Goal: Task Accomplishment & Management: Manage account settings

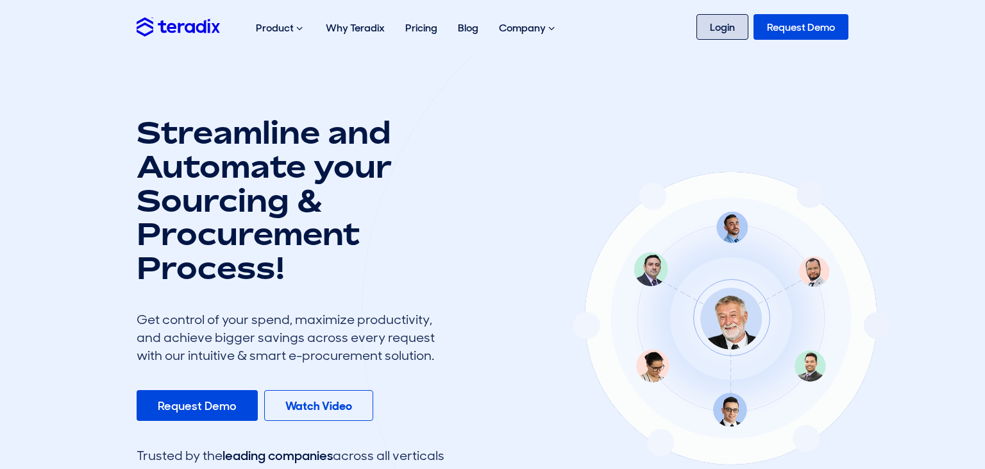
click at [727, 22] on link "Login" at bounding box center [722, 27] width 52 height 26
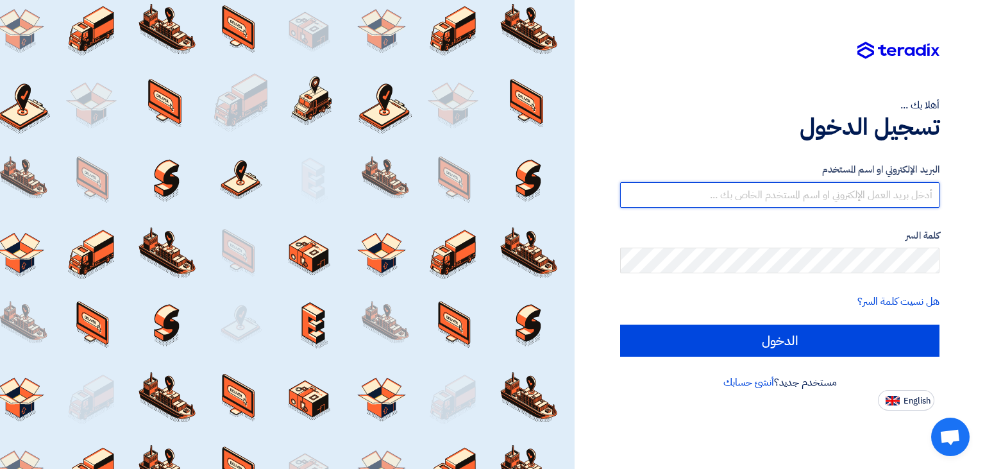
click at [822, 195] on input "text" at bounding box center [779, 195] width 319 height 26
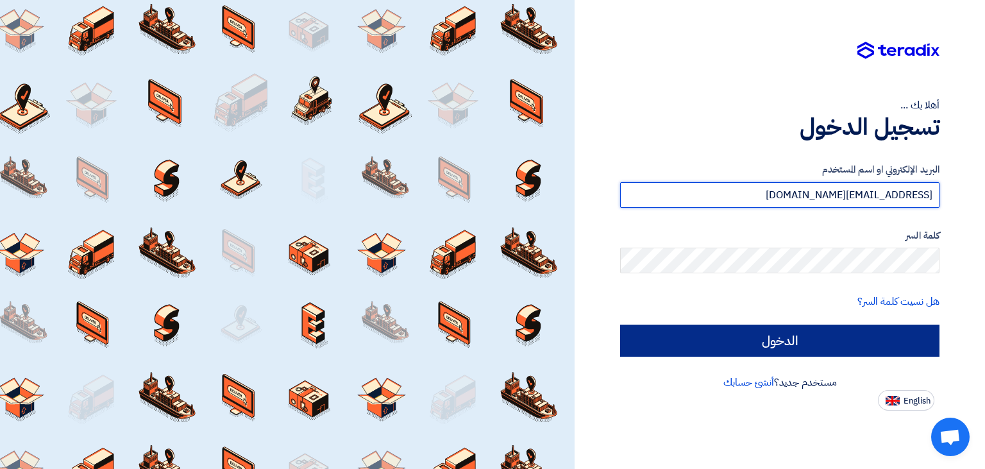
type input "[EMAIL_ADDRESS][DOMAIN_NAME]"
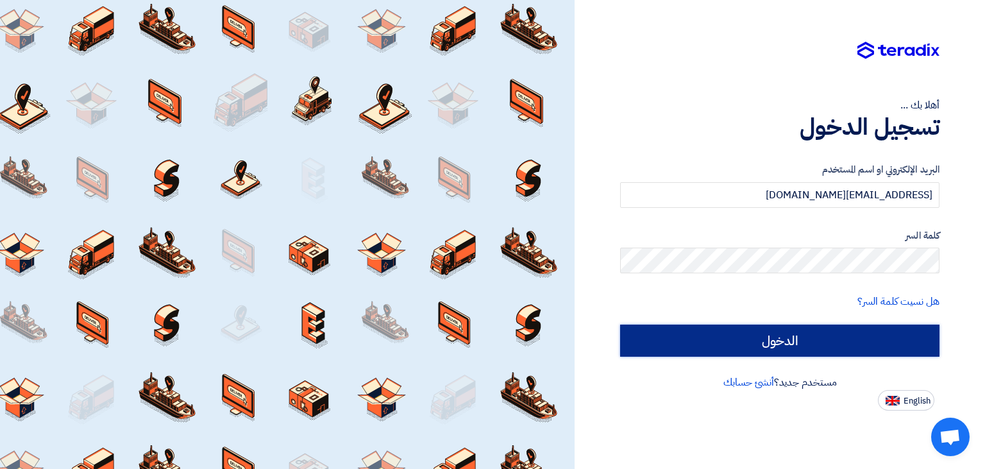
click at [825, 333] on input "الدخول" at bounding box center [779, 340] width 319 height 32
type input "Sign in"
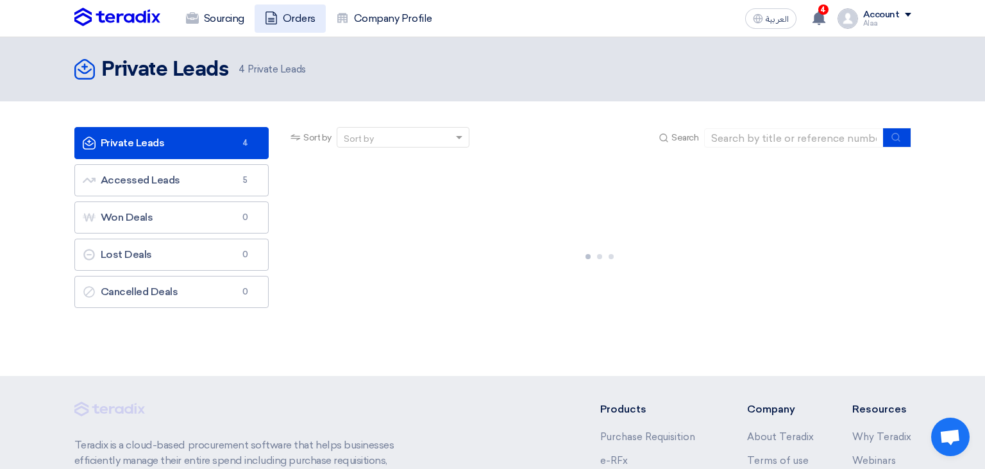
click at [294, 15] on link "Orders" at bounding box center [289, 18] width 71 height 28
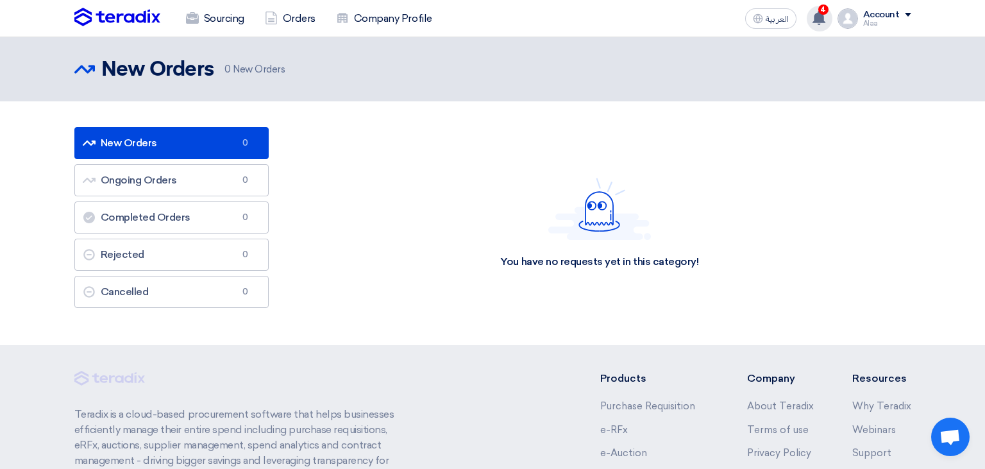
click at [822, 24] on icon at bounding box center [818, 18] width 14 height 14
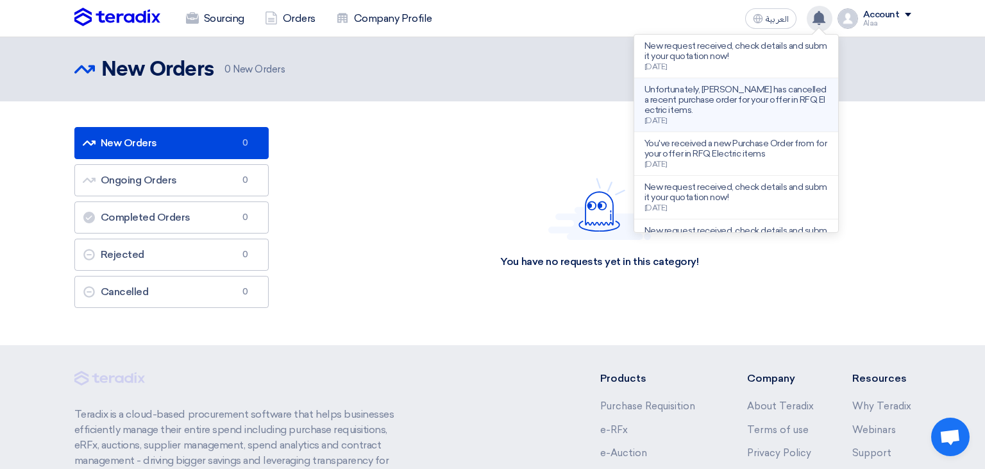
click at [736, 106] on p "Unfortunately, [PERSON_NAME] has cancelled a recent purchase order for your off…" at bounding box center [735, 100] width 183 height 31
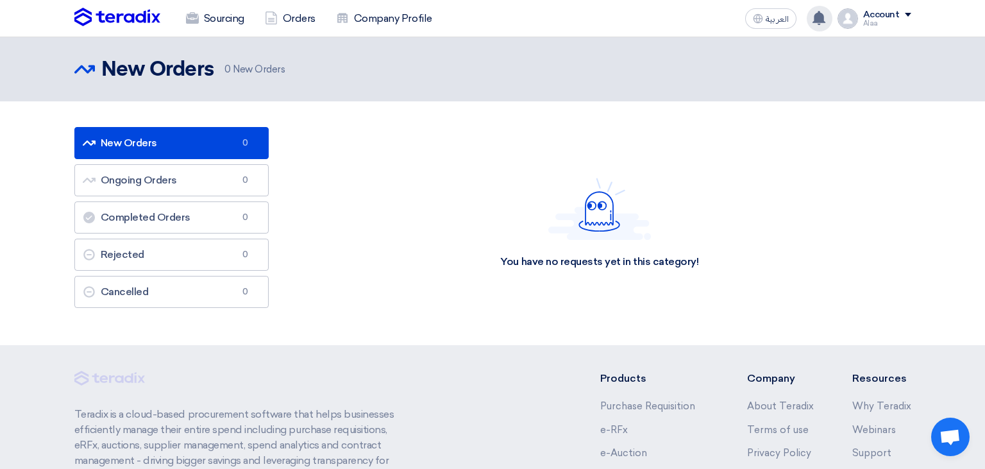
click at [820, 22] on use at bounding box center [818, 18] width 13 height 14
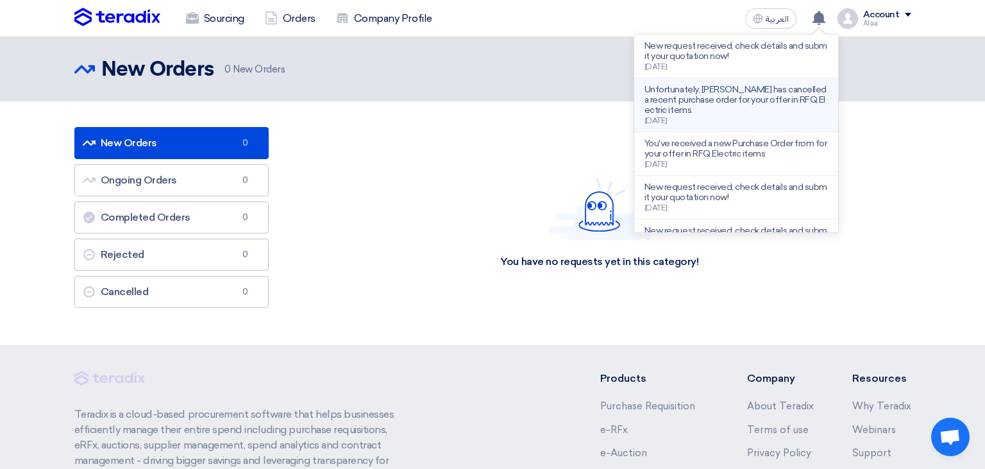
click at [778, 88] on p "Unfortunately, [PERSON_NAME] has cancelled a recent purchase order for your off…" at bounding box center [735, 100] width 183 height 31
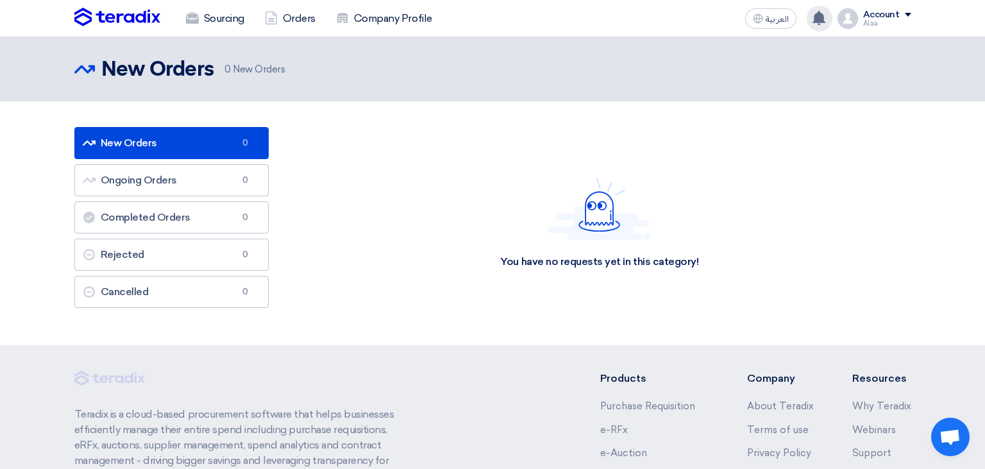
click at [817, 19] on use at bounding box center [818, 18] width 13 height 14
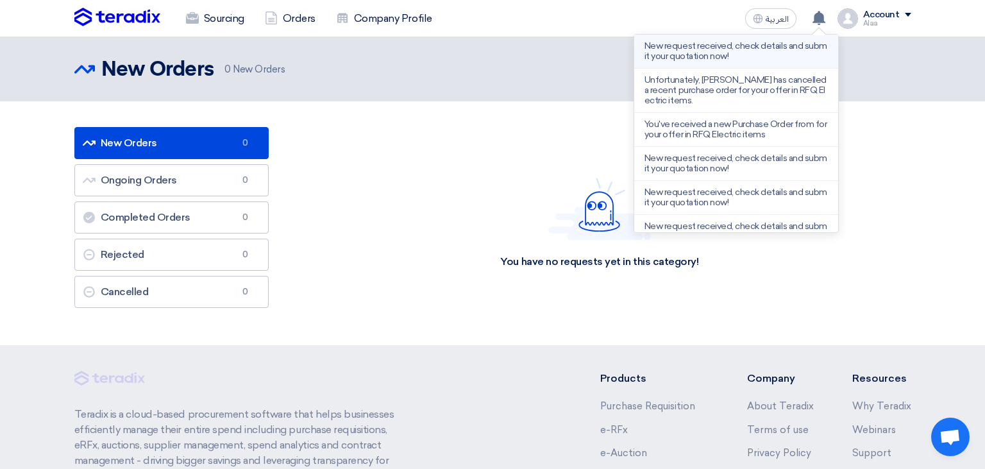
click at [769, 54] on p "New request received, check details and submit your quotation now!" at bounding box center [735, 51] width 183 height 21
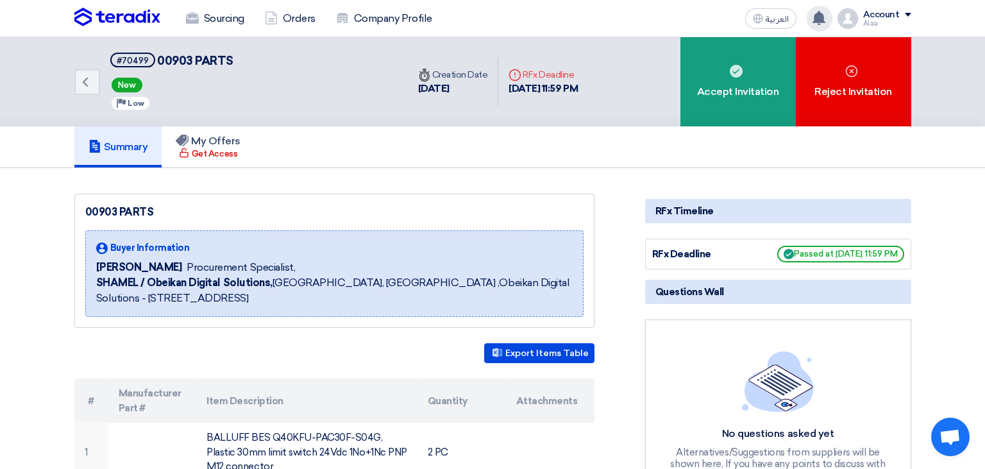
click at [822, 15] on use at bounding box center [818, 18] width 13 height 14
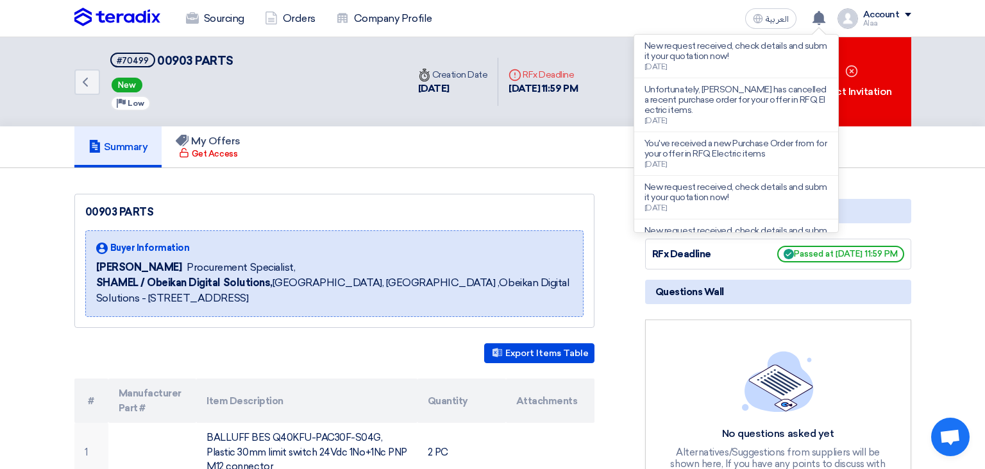
click at [776, 162] on div "You've received a new Purchase Order from for your offer in RFQ Electric items …" at bounding box center [735, 153] width 183 height 30
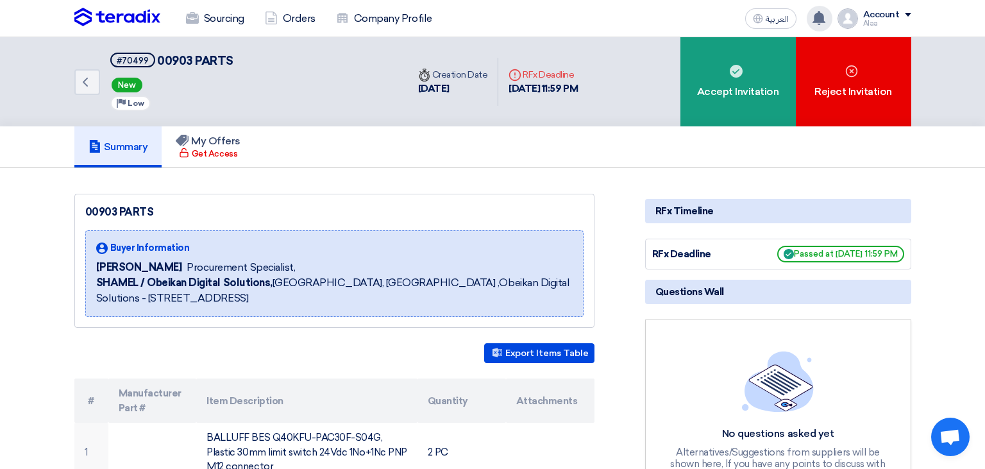
click at [829, 13] on div "New request received, check details and submit your quotation now! Unfortunatel…" at bounding box center [819, 19] width 26 height 26
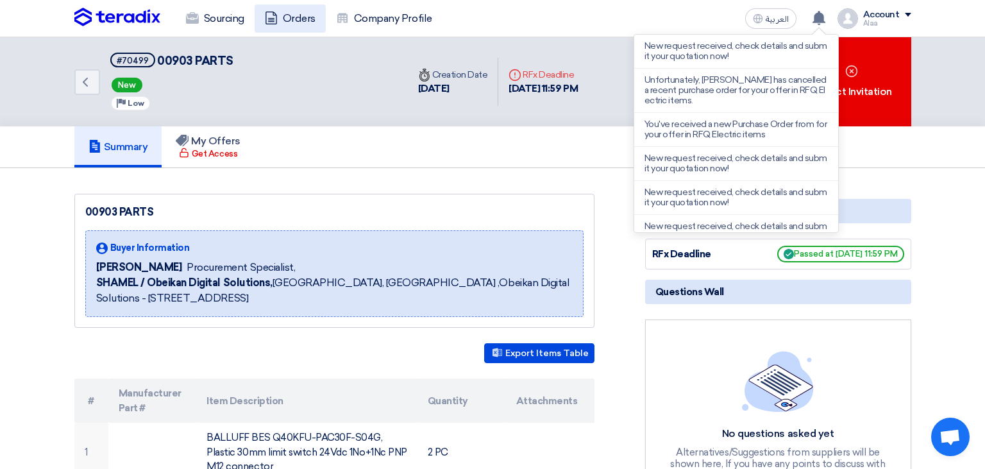
click at [301, 13] on link "Orders" at bounding box center [289, 18] width 71 height 28
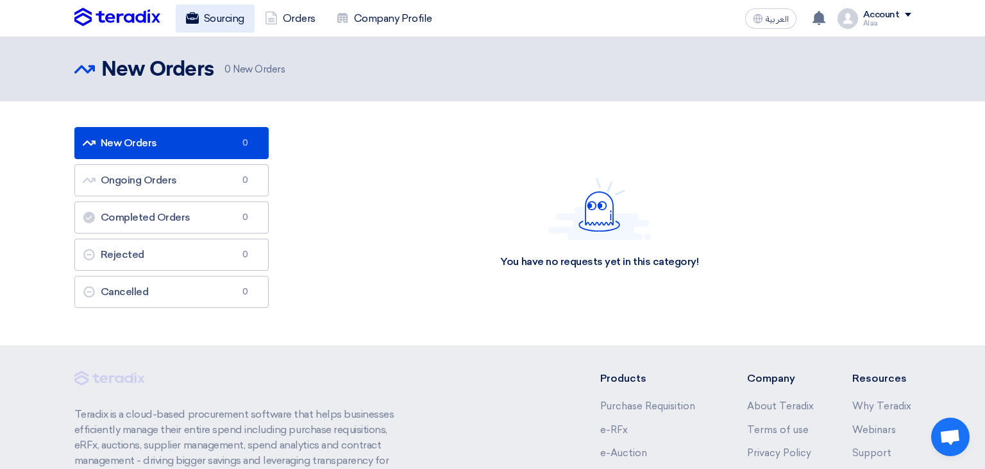
click at [208, 24] on link "Sourcing" at bounding box center [215, 18] width 79 height 28
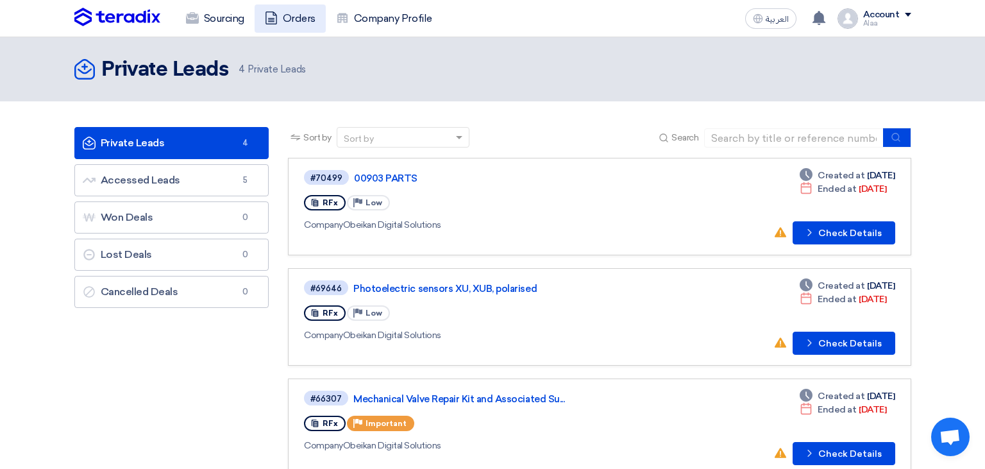
click at [299, 10] on link "Orders" at bounding box center [289, 18] width 71 height 28
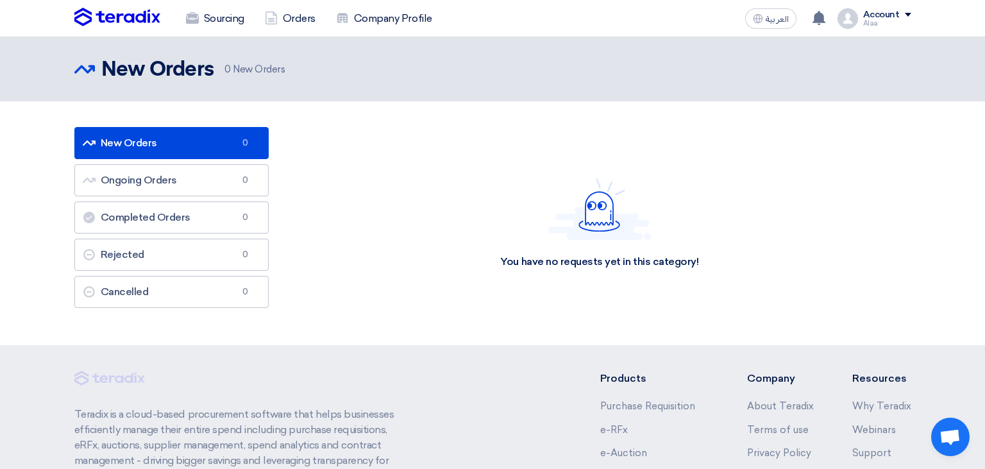
click at [910, 14] on span at bounding box center [907, 15] width 6 height 4
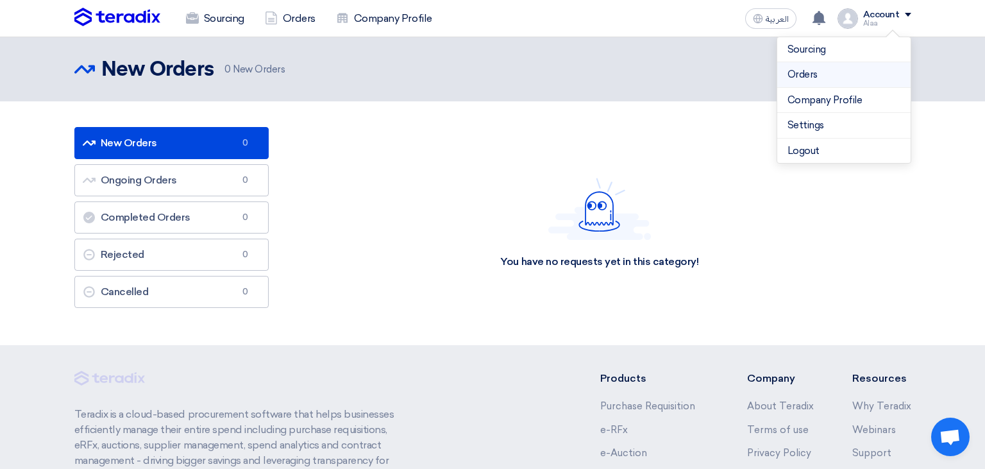
click at [845, 78] on link "Orders" at bounding box center [843, 74] width 113 height 15
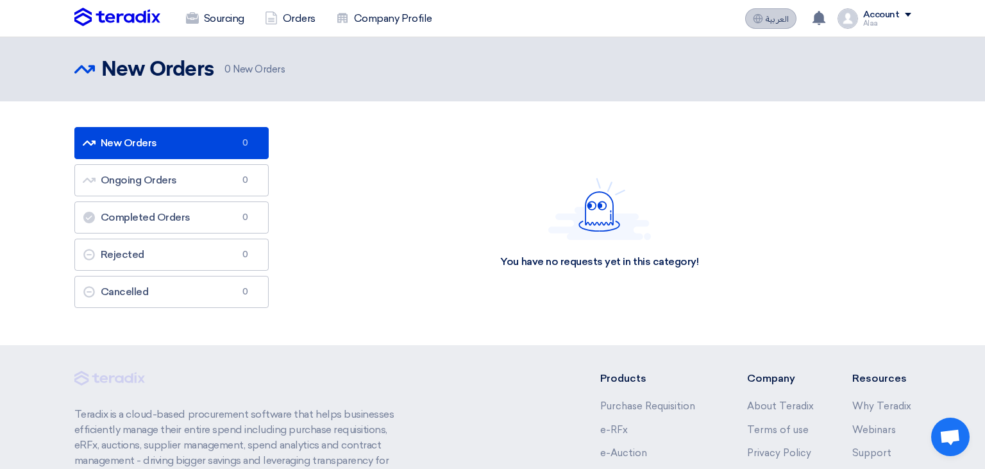
click at [772, 13] on button "العربية ع" at bounding box center [770, 18] width 51 height 21
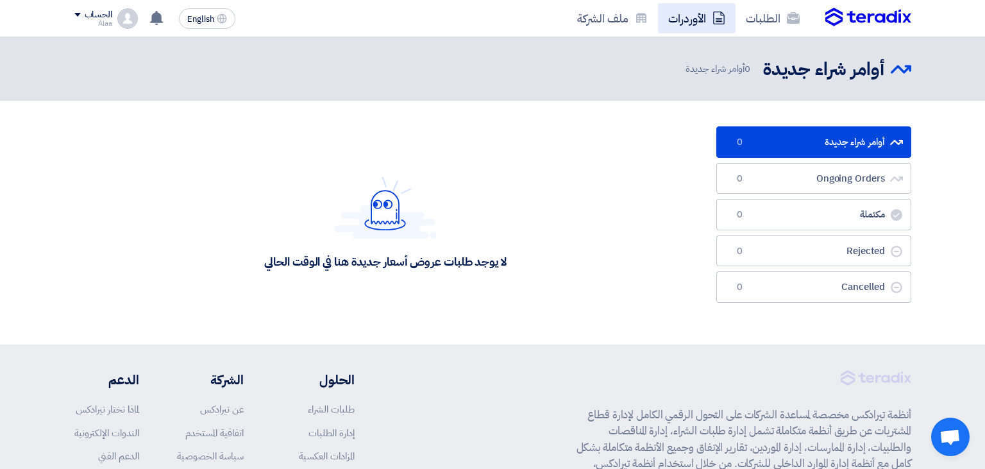
click at [695, 18] on link "الأوردرات" at bounding box center [697, 18] width 78 height 30
click at [810, 146] on link "أوامر شراء جديدة أوامر شراء جديدة 0" at bounding box center [813, 141] width 195 height 31
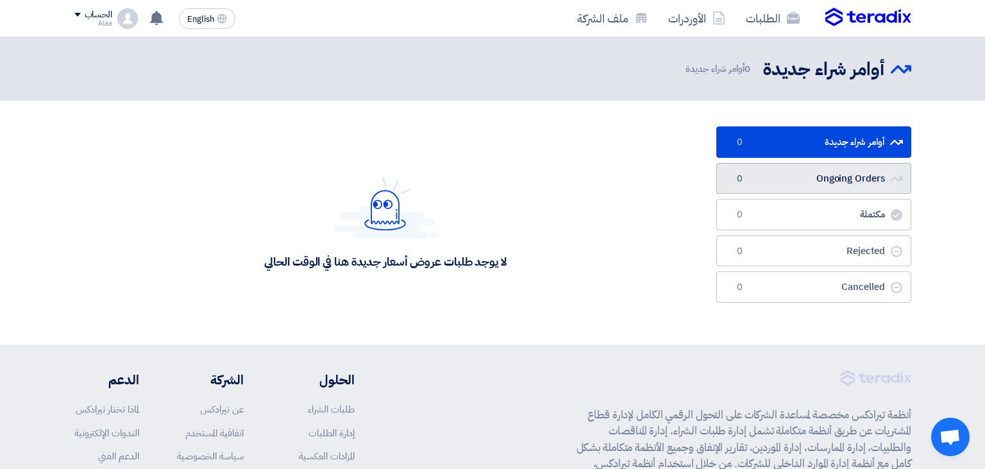
click at [816, 176] on link "Ongoing Orders Ongoing Orders 0" at bounding box center [813, 178] width 195 height 31
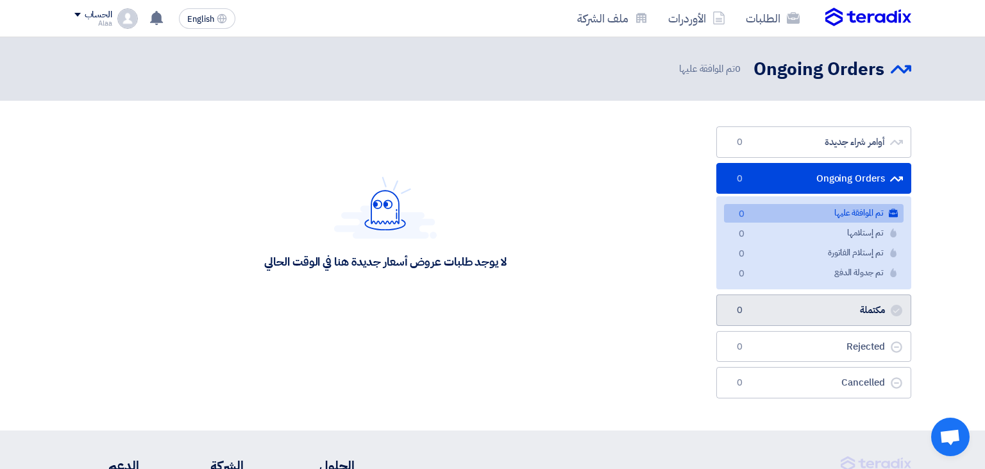
click at [822, 313] on link "مكتملة مكتملة 0" at bounding box center [813, 309] width 195 height 31
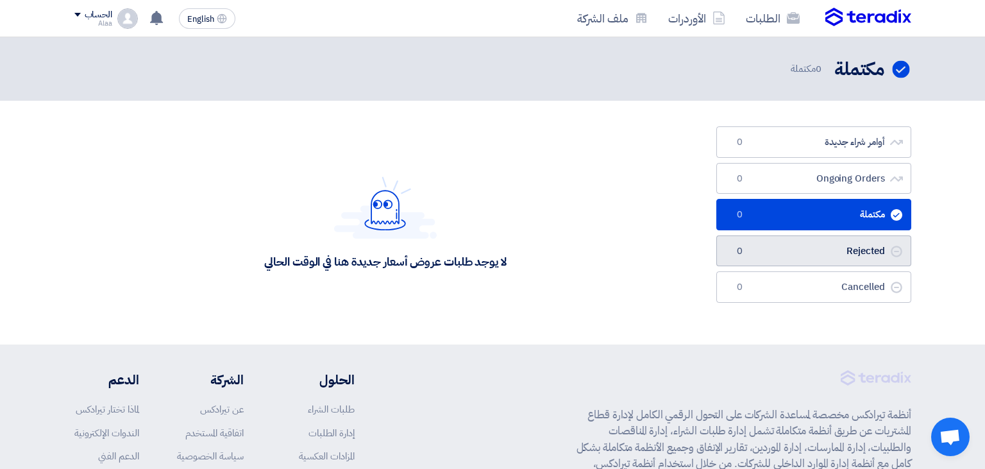
click at [835, 253] on link "Rejected Rejected 0" at bounding box center [813, 250] width 195 height 31
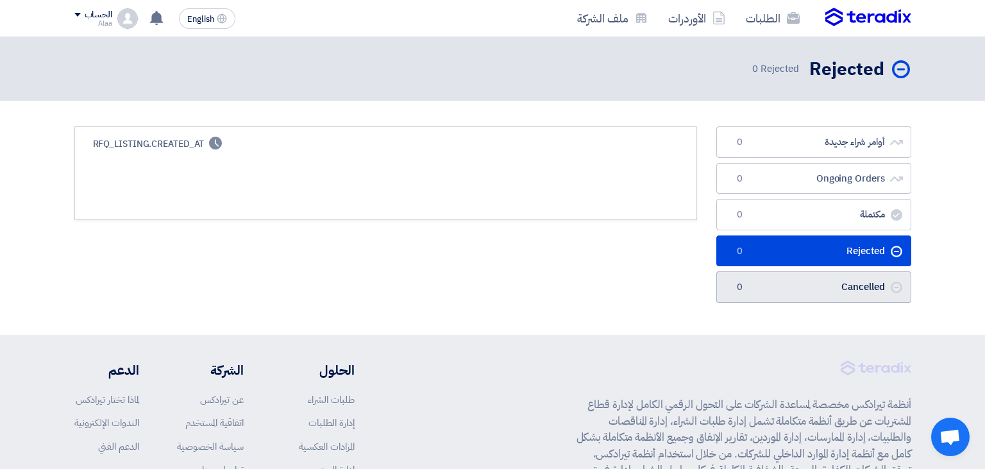
click at [786, 287] on link "Cancelled Cancelled 0" at bounding box center [813, 286] width 195 height 31
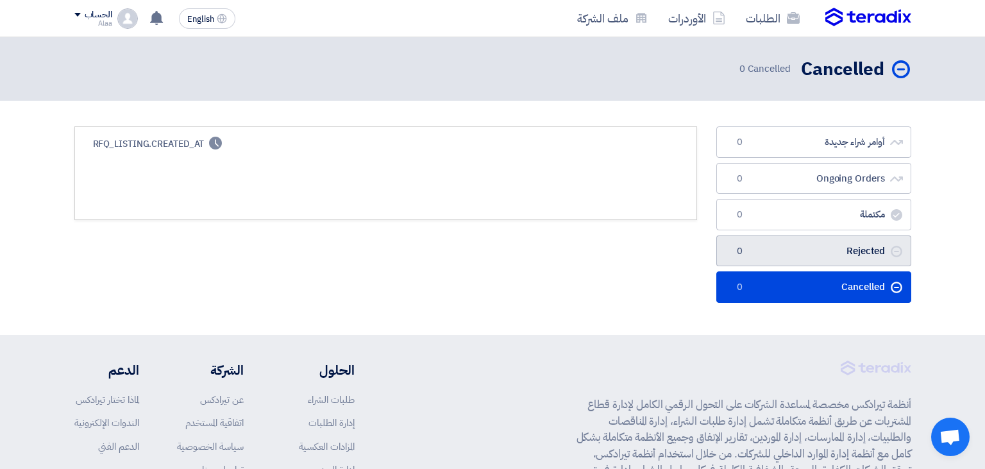
click at [801, 255] on link "Rejected Rejected 0" at bounding box center [813, 250] width 195 height 31
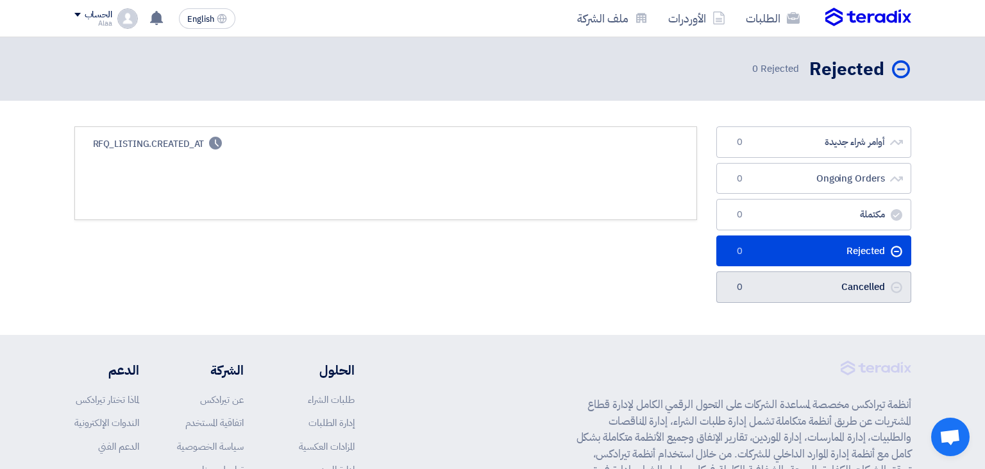
click at [784, 278] on link "Cancelled Cancelled 0" at bounding box center [813, 286] width 195 height 31
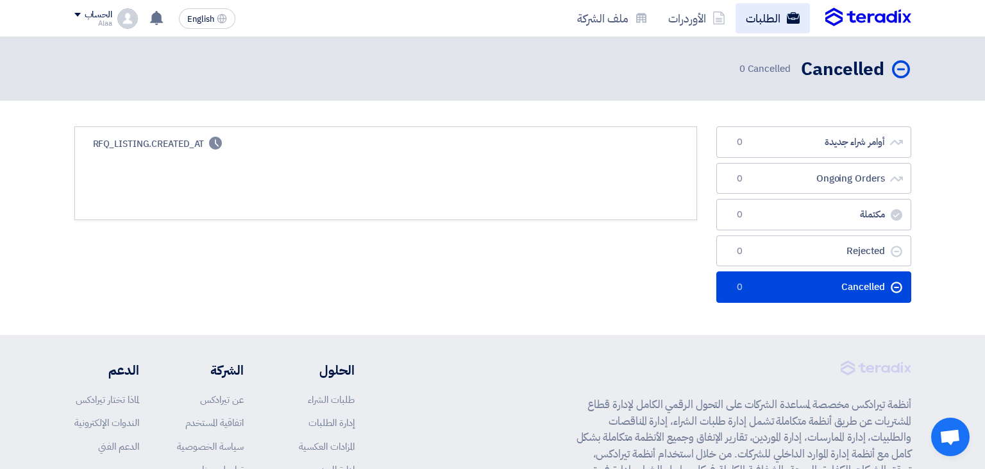
click at [770, 25] on link "الطلبات" at bounding box center [772, 18] width 74 height 30
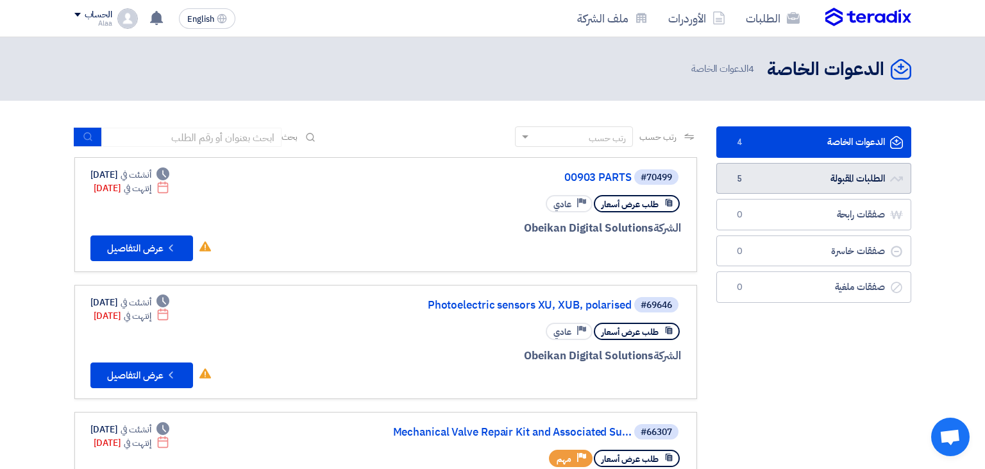
click at [795, 181] on link "الطلبات المقبولة الطلبات المقبولة 5" at bounding box center [813, 178] width 195 height 31
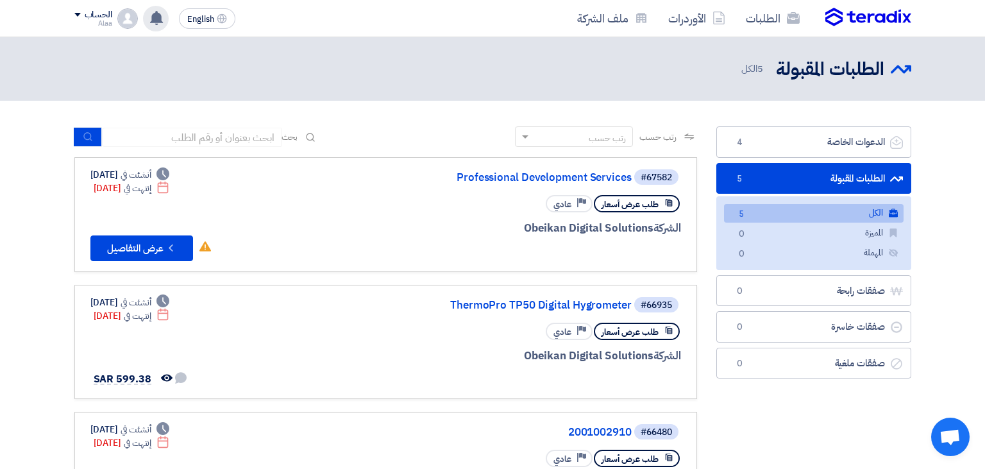
click at [155, 17] on use at bounding box center [156, 18] width 13 height 14
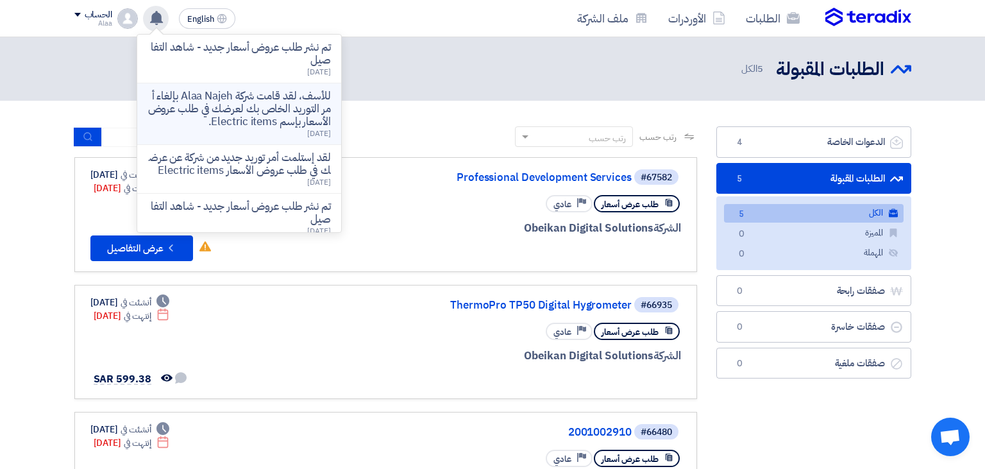
click at [215, 124] on p "للأسف، لقد قامت شركة Alaa Najeh بإلغاء أمر التوريد الخاص بك لعرضك في طلب عروض ا…" at bounding box center [238, 109] width 183 height 38
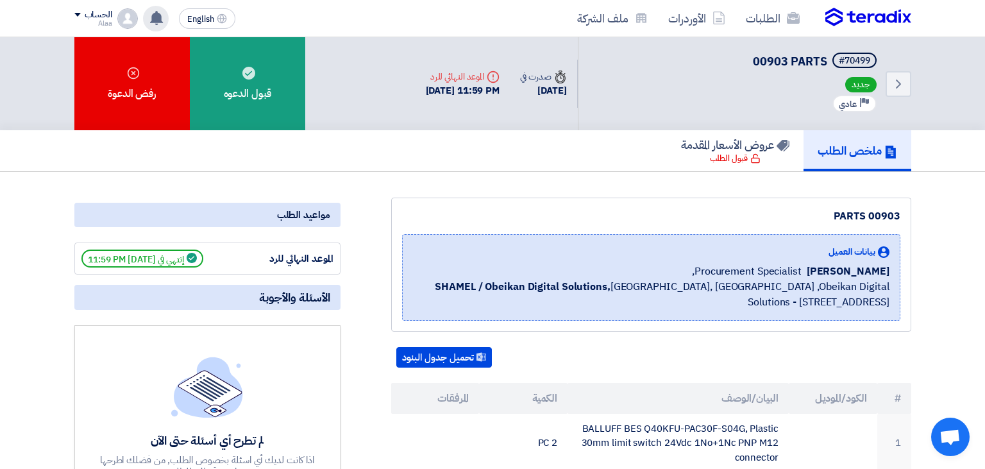
click at [153, 22] on use at bounding box center [156, 18] width 13 height 14
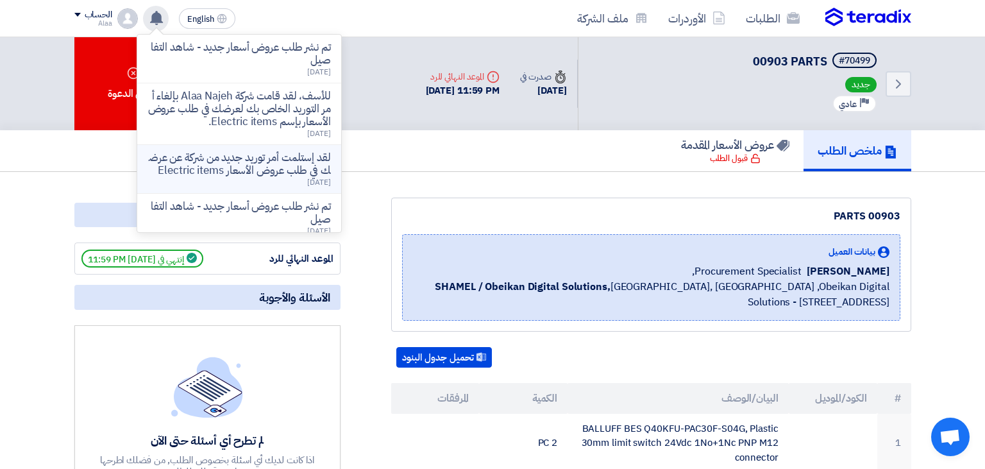
click at [241, 178] on div "لقد إستلمت أمر توريد جديد من شركة عن عرضك في طلب عروض الأسعار Electric items [D…" at bounding box center [238, 168] width 183 height 35
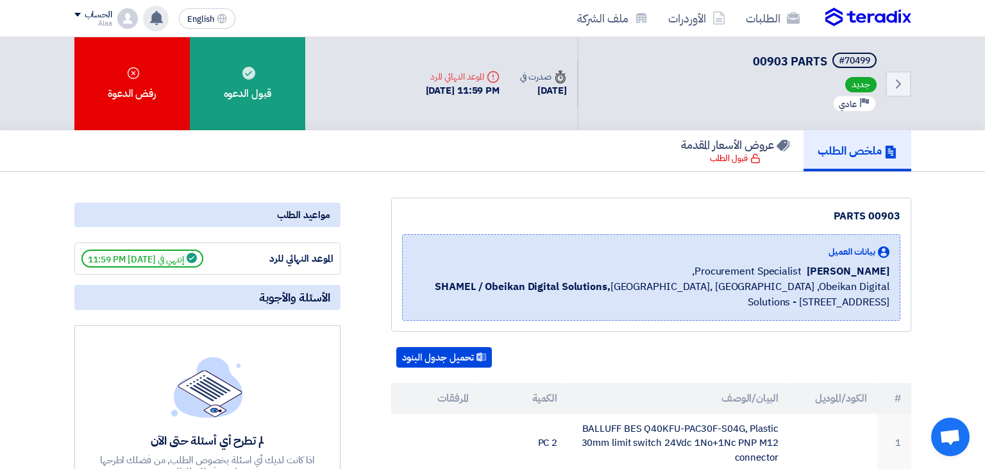
click at [155, 17] on use at bounding box center [156, 18] width 13 height 14
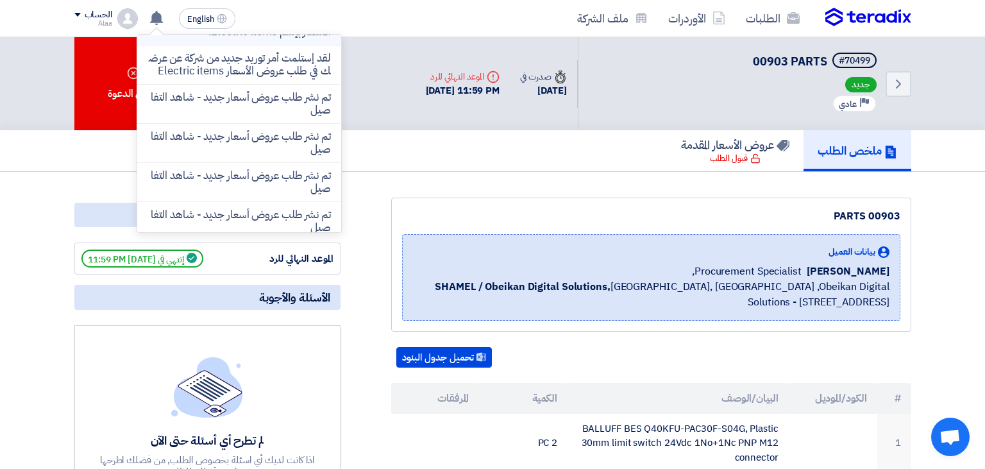
scroll to position [81, 0]
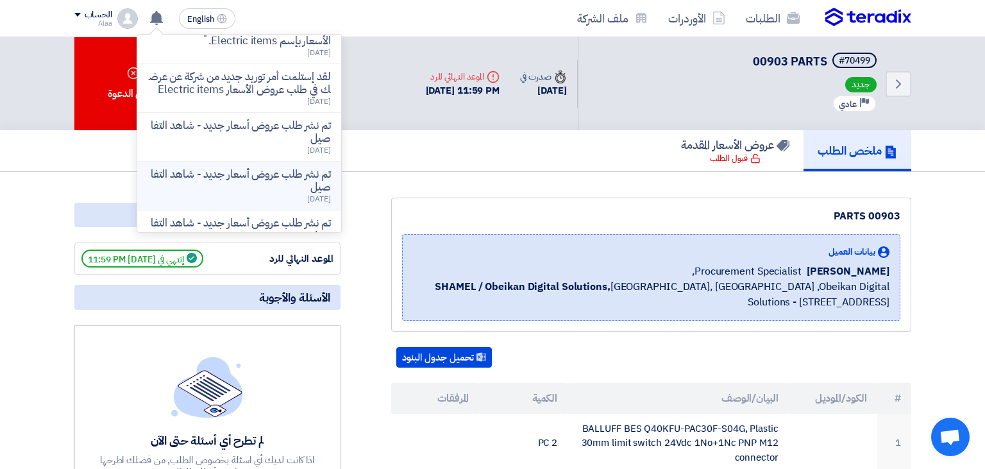
click at [257, 178] on p "تم نشر طلب عروض أسعار جديد - شاهد التفاصيل" at bounding box center [238, 181] width 183 height 26
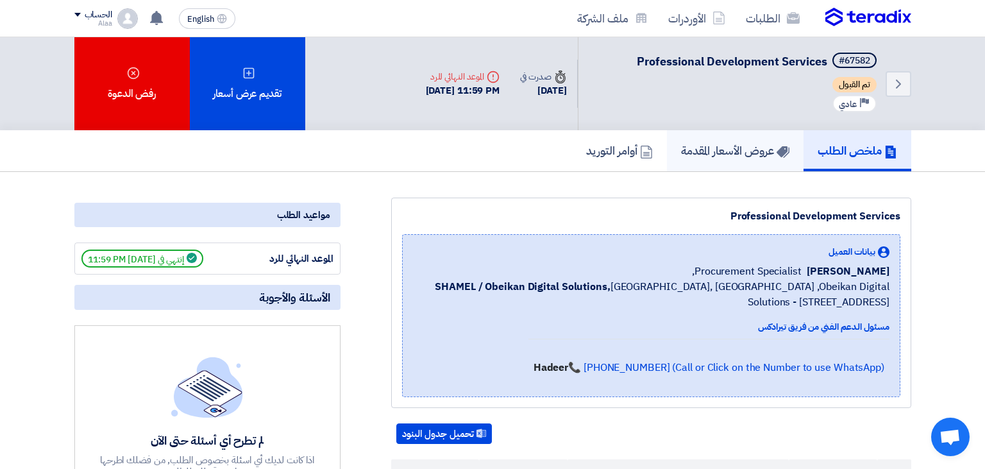
click at [696, 153] on h5 "عروض الأسعار المقدمة" at bounding box center [735, 150] width 108 height 15
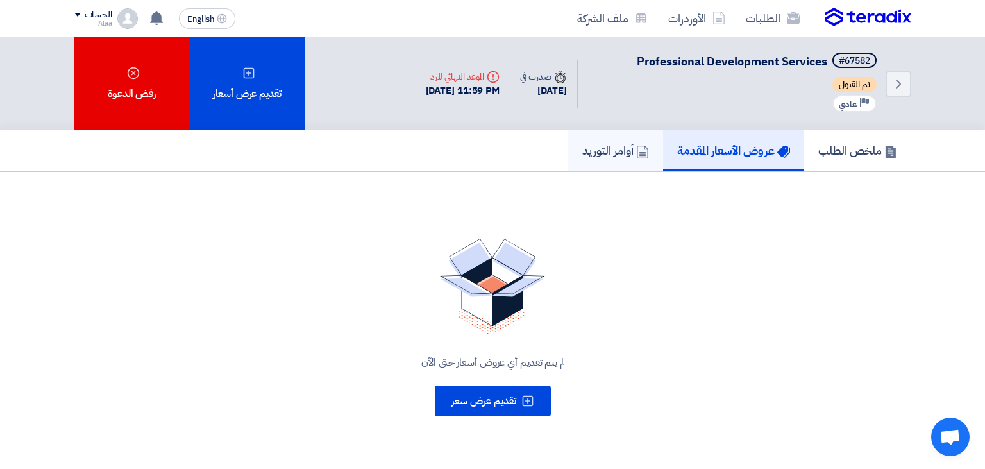
click at [594, 153] on h5 "أوامر التوريد" at bounding box center [615, 150] width 67 height 15
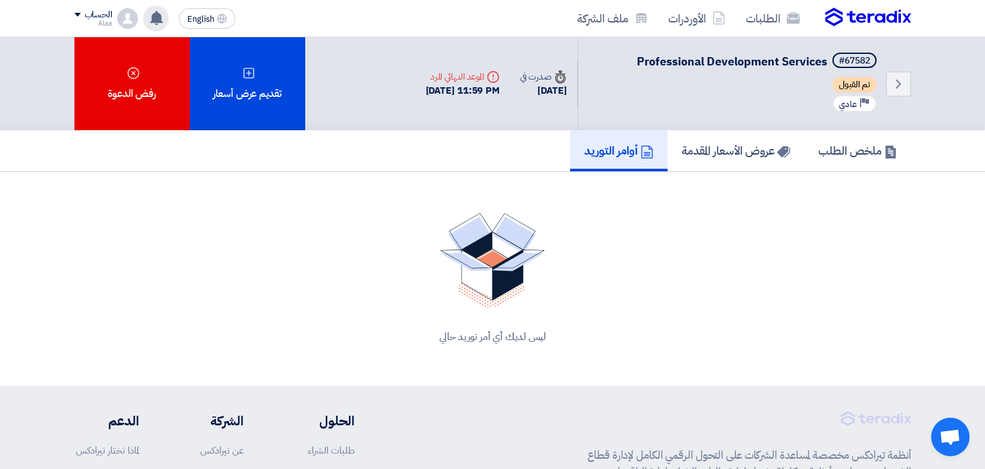
click at [153, 15] on use at bounding box center [156, 18] width 13 height 14
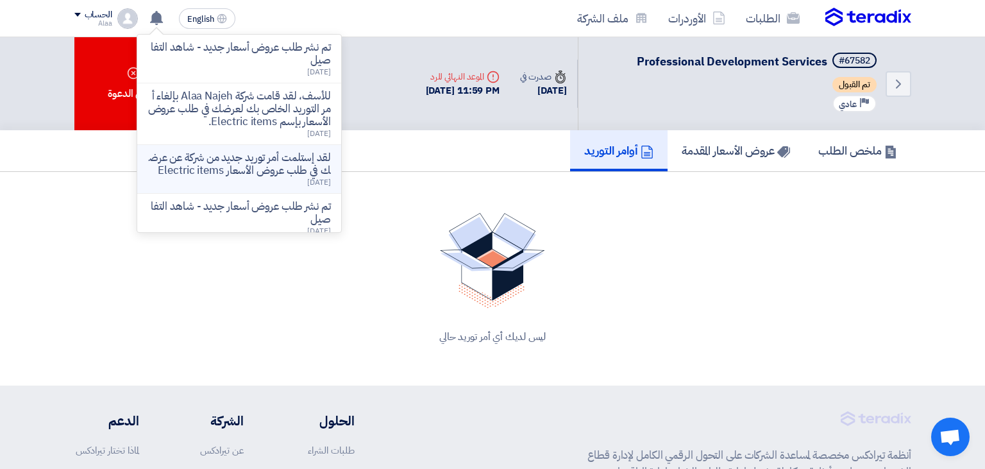
click at [235, 171] on p "لقد إستلمت أمر توريد جديد من شركة عن عرضك في طلب عروض الأسعار Electric items" at bounding box center [238, 164] width 183 height 26
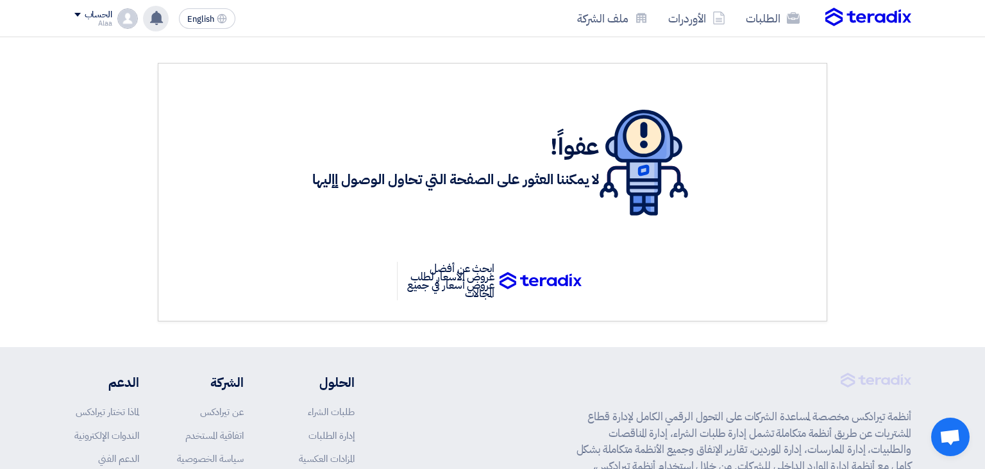
click at [154, 24] on icon at bounding box center [156, 18] width 14 height 14
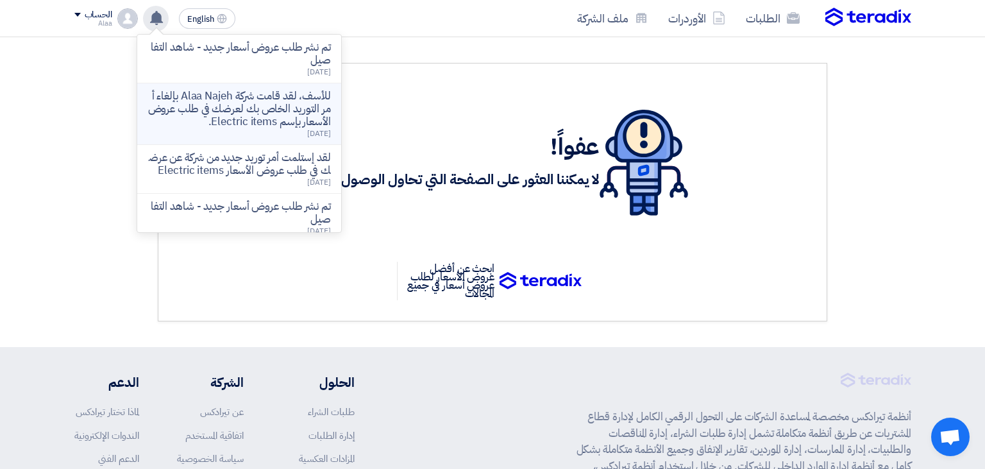
click at [245, 110] on p "للأسف، لقد قامت شركة Alaa Najeh بإلغاء أمر التوريد الخاص بك لعرضك في طلب عروض ا…" at bounding box center [238, 109] width 183 height 38
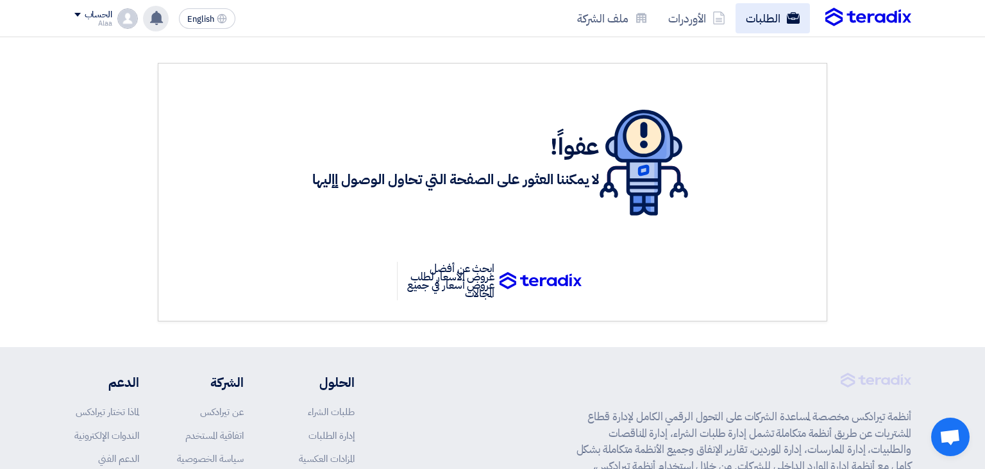
click at [776, 19] on link "الطلبات" at bounding box center [772, 18] width 74 height 30
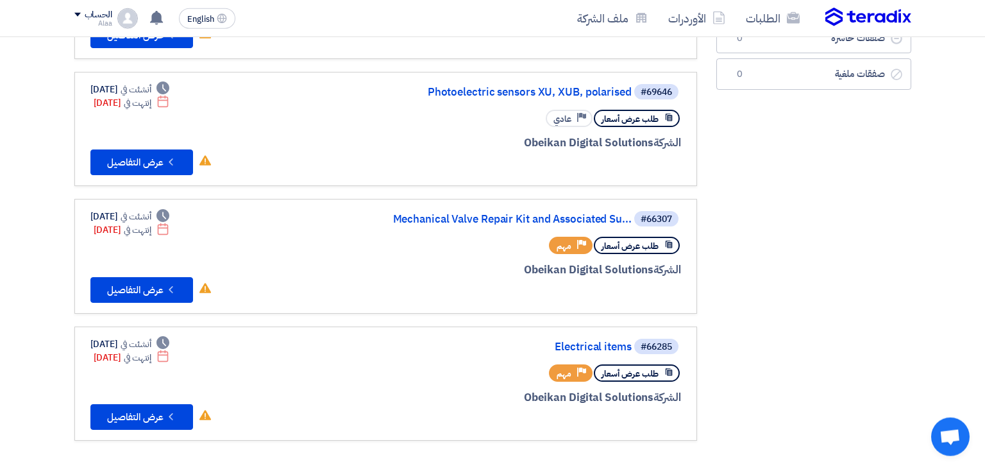
scroll to position [222, 0]
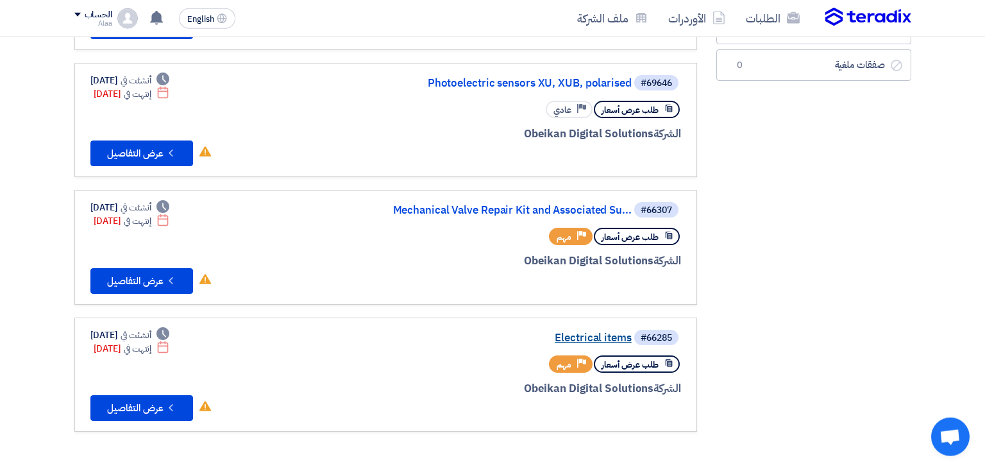
click at [594, 333] on link "Electrical items" at bounding box center [503, 338] width 256 height 12
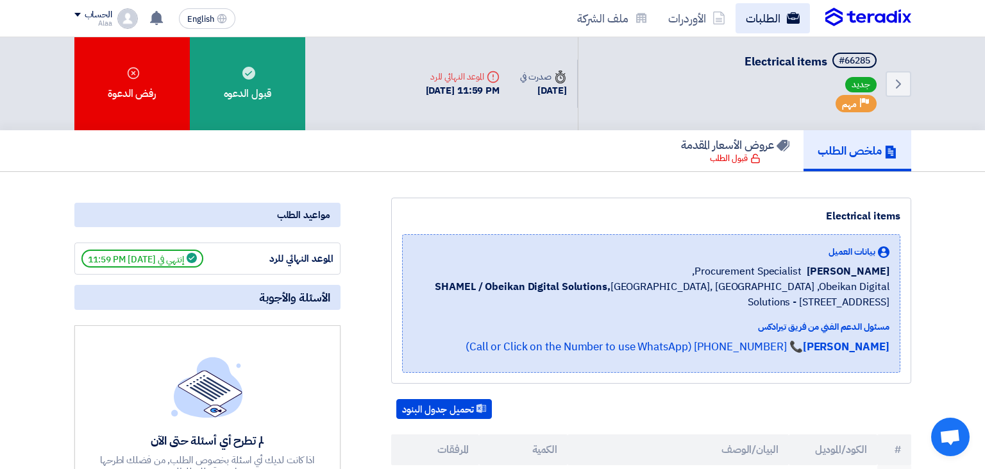
click at [759, 23] on link "الطلبات" at bounding box center [772, 18] width 74 height 30
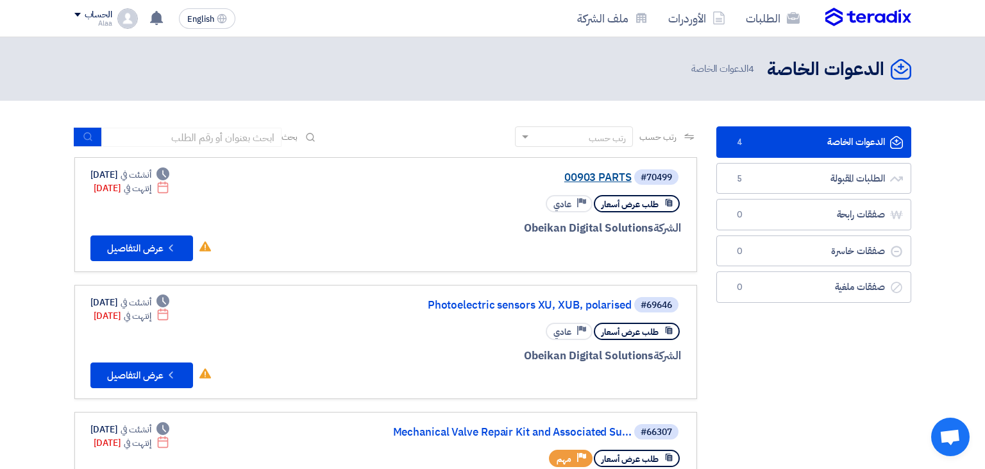
click at [599, 183] on link "00903 PARTS" at bounding box center [503, 178] width 256 height 12
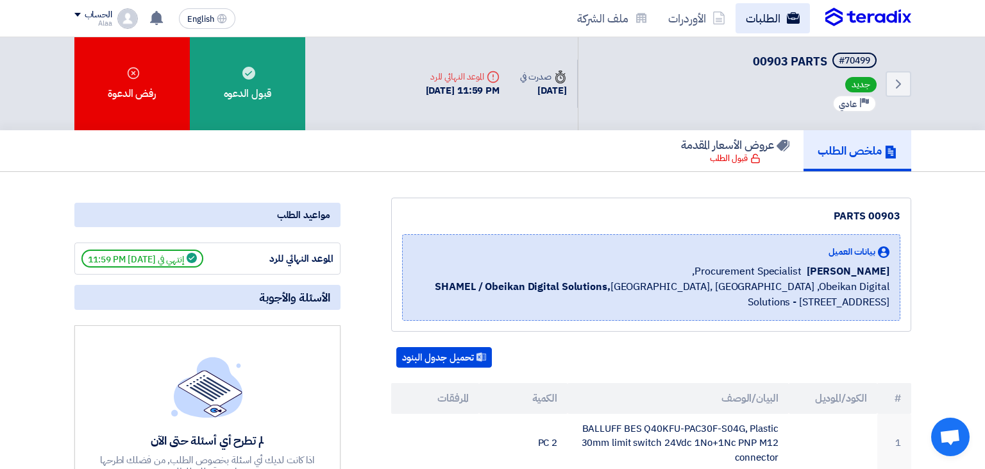
click at [769, 19] on link "الطلبات" at bounding box center [772, 18] width 74 height 30
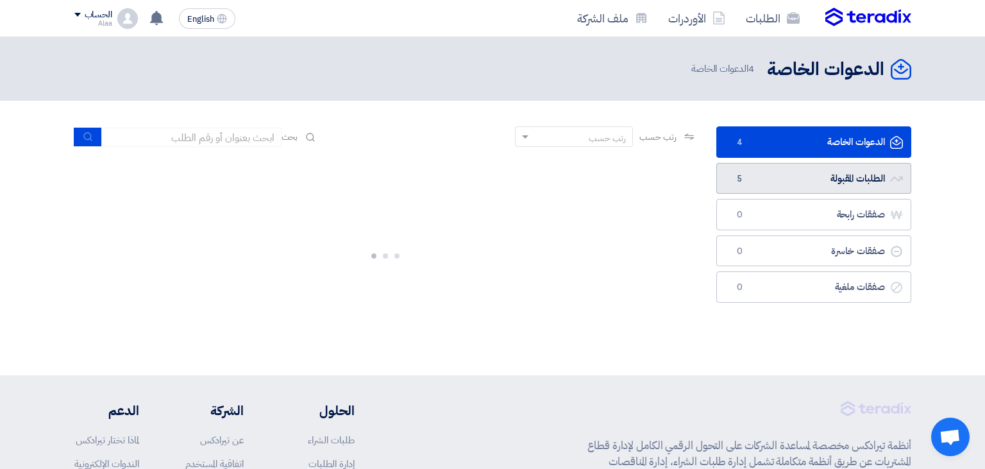
click at [801, 181] on link "الطلبات المقبولة الطلبات المقبولة 5" at bounding box center [813, 178] width 195 height 31
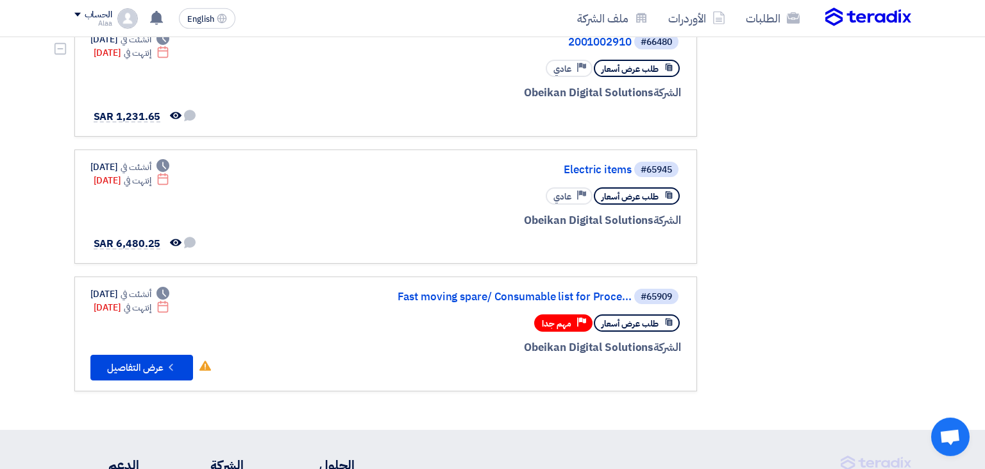
scroll to position [393, 0]
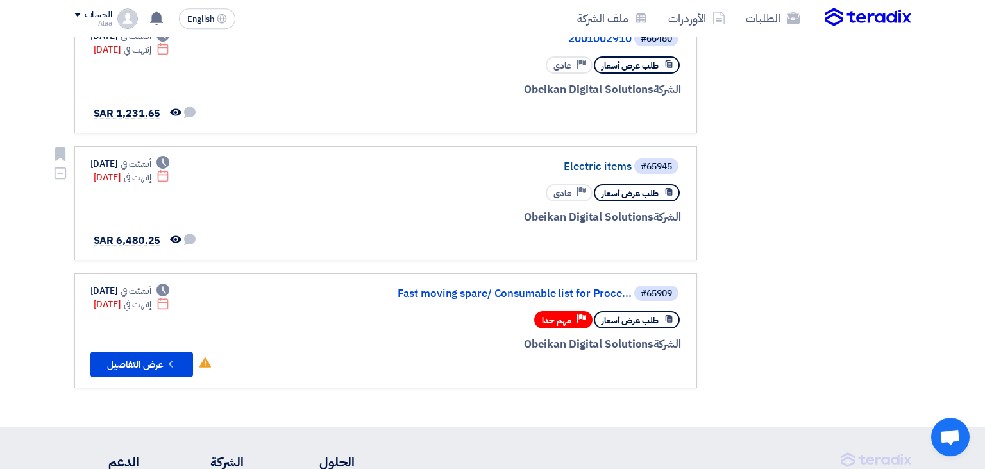
click at [586, 163] on link "Electric items" at bounding box center [503, 167] width 256 height 12
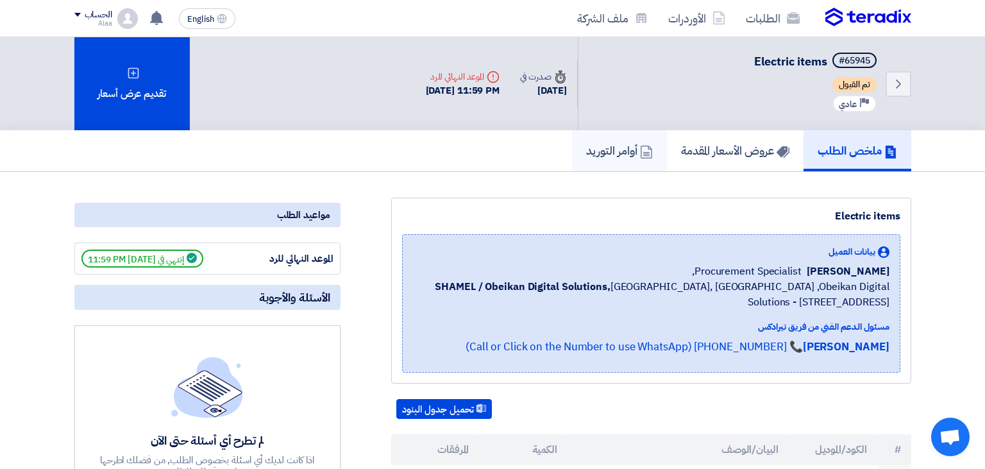
click at [619, 156] on h5 "أوامر التوريد" at bounding box center [619, 150] width 67 height 15
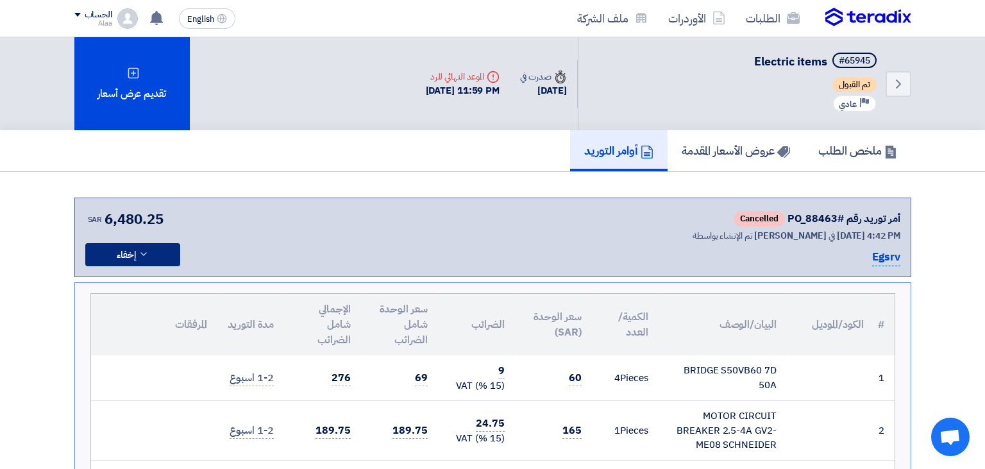
click at [158, 254] on button "إخفاء" at bounding box center [132, 254] width 95 height 23
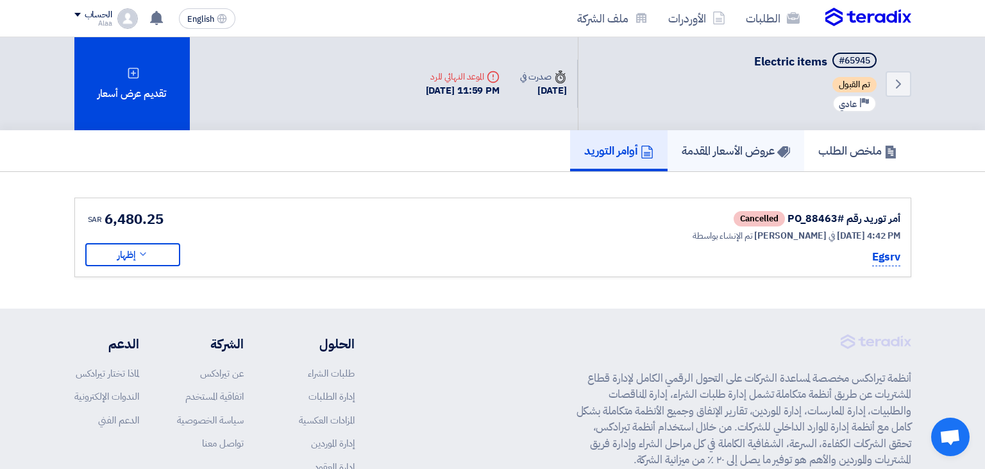
click at [727, 158] on link "عروض الأسعار المقدمة" at bounding box center [735, 150] width 137 height 41
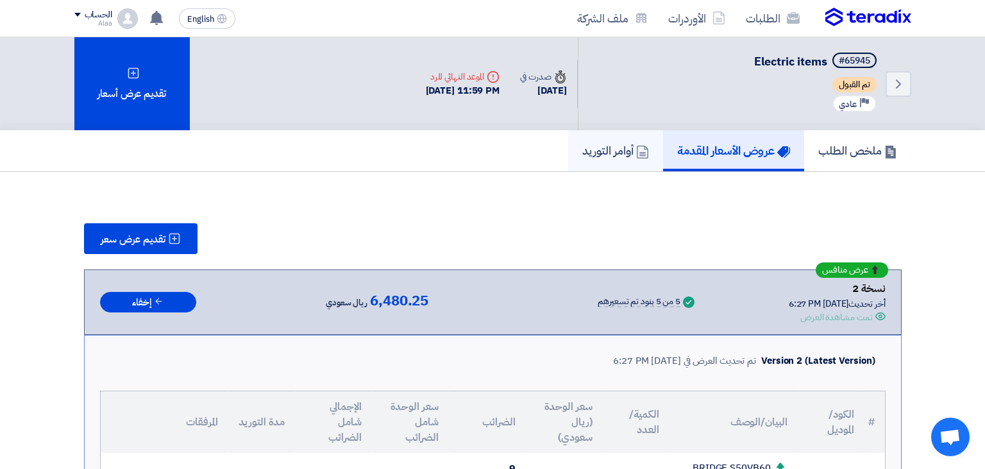
click at [613, 160] on link "أوامر التوريد" at bounding box center [615, 150] width 95 height 41
